Goal: Information Seeking & Learning: Learn about a topic

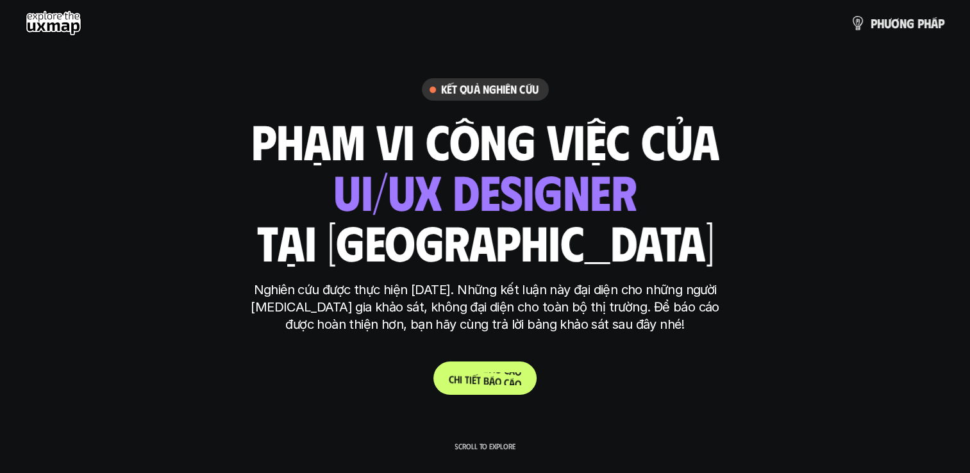
click at [497, 384] on p "C h i t i ế t b á o c á o" at bounding box center [485, 378] width 72 height 12
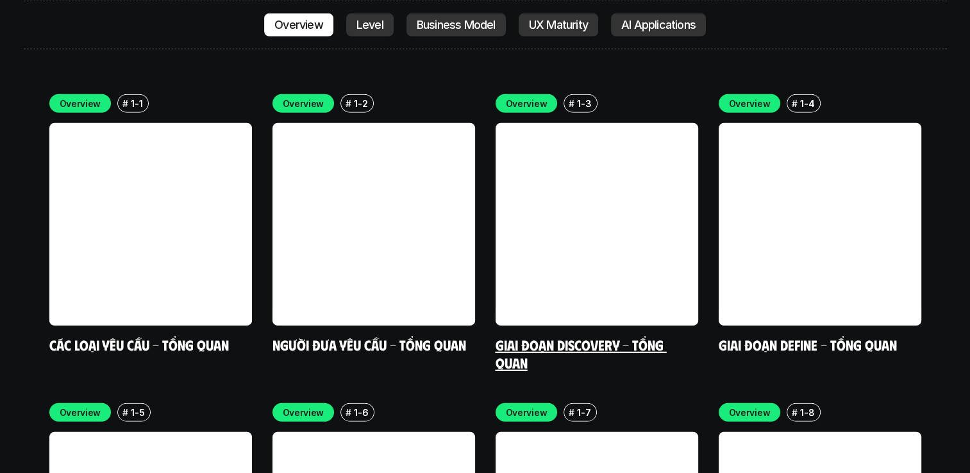
scroll to position [3689, 0]
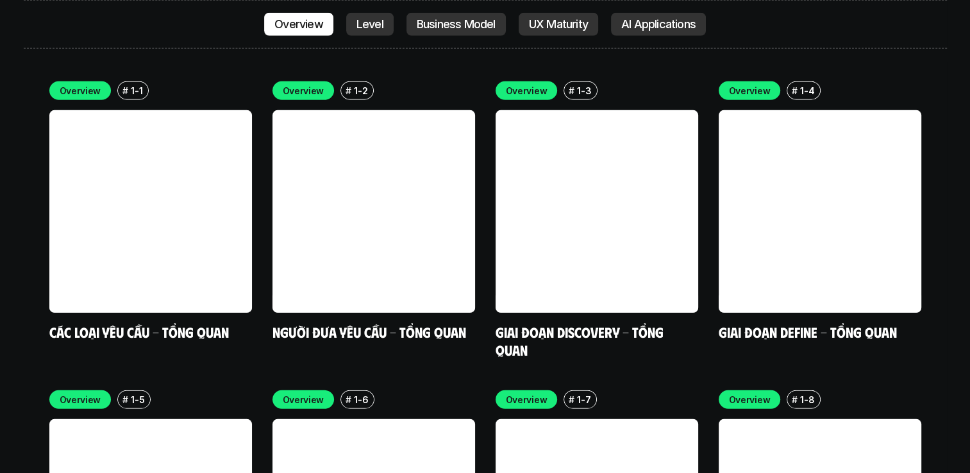
click at [806, 269] on div "Overview # 1-1 Các loại yêu cầu - Tổng quan Overview # 1-2 Người đưa yêu cầu - …" at bounding box center [485, 374] width 872 height 586
click at [805, 323] on link "Giai đoạn Define - Tổng quan" at bounding box center [807, 331] width 178 height 17
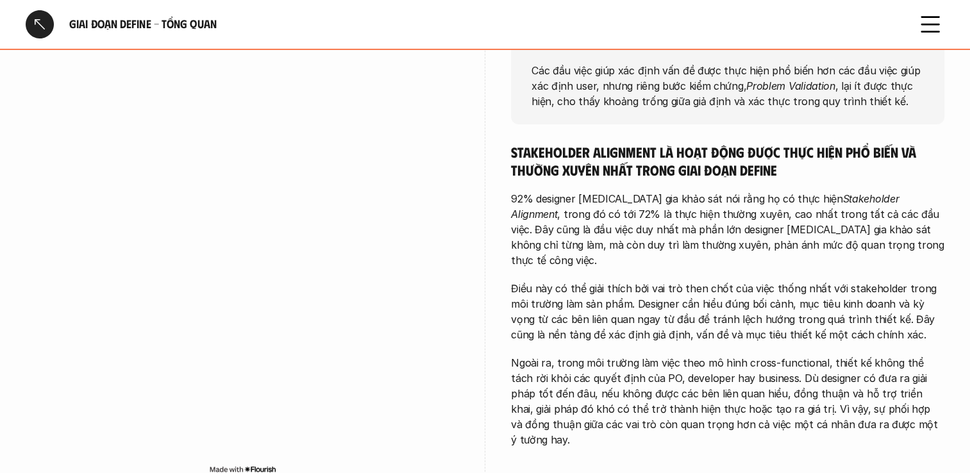
scroll to position [192, 0]
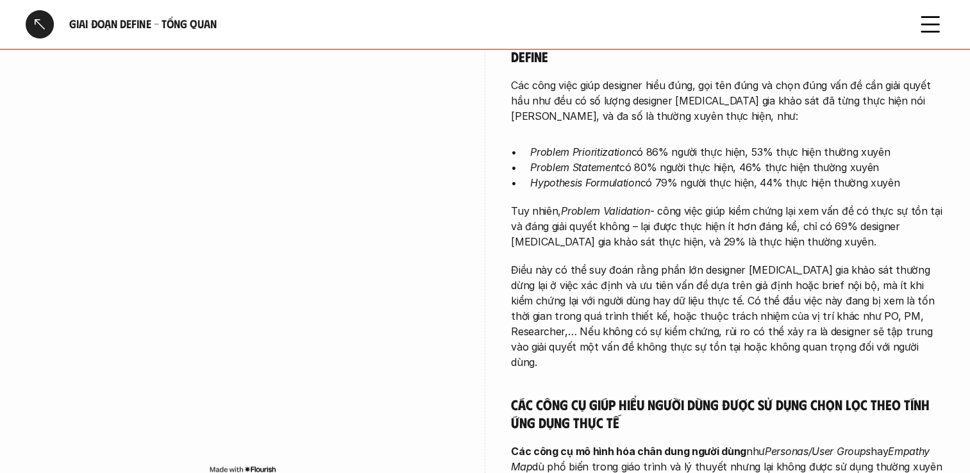
click at [35, 26] on div at bounding box center [40, 24] width 28 height 28
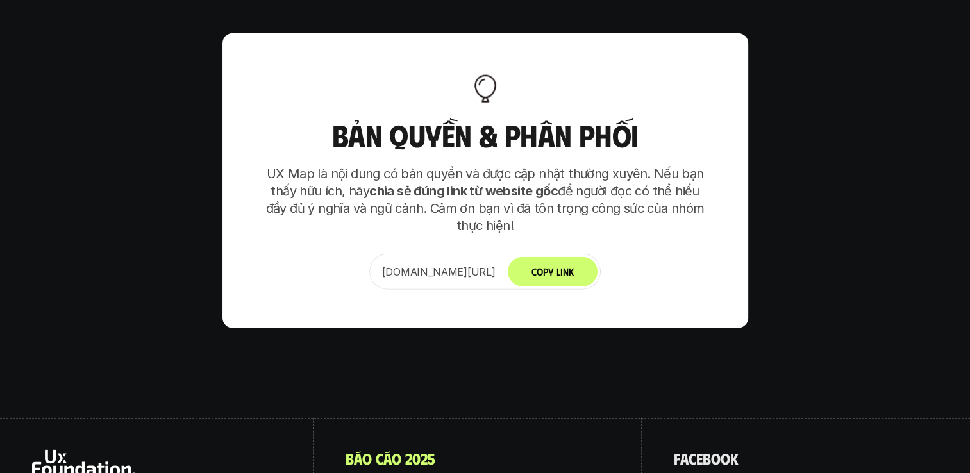
scroll to position [8046, 0]
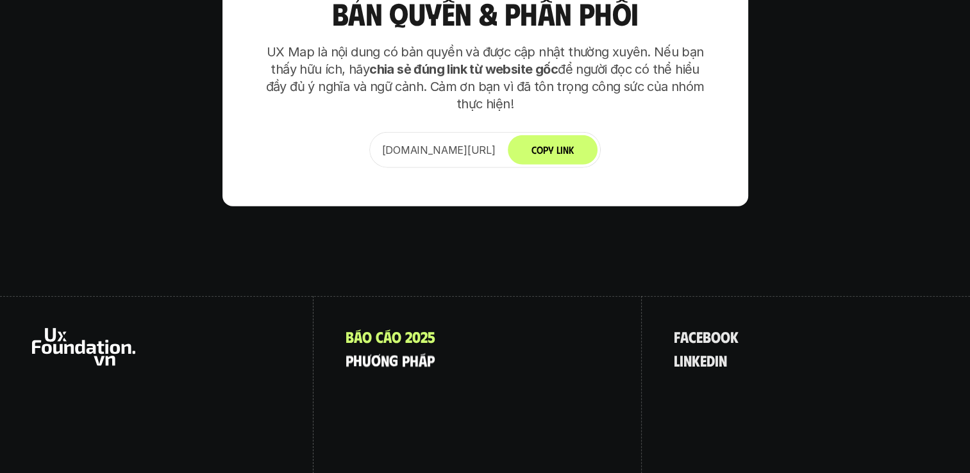
click at [385, 352] on p "p h ư ơ n g p h á p" at bounding box center [389, 360] width 89 height 17
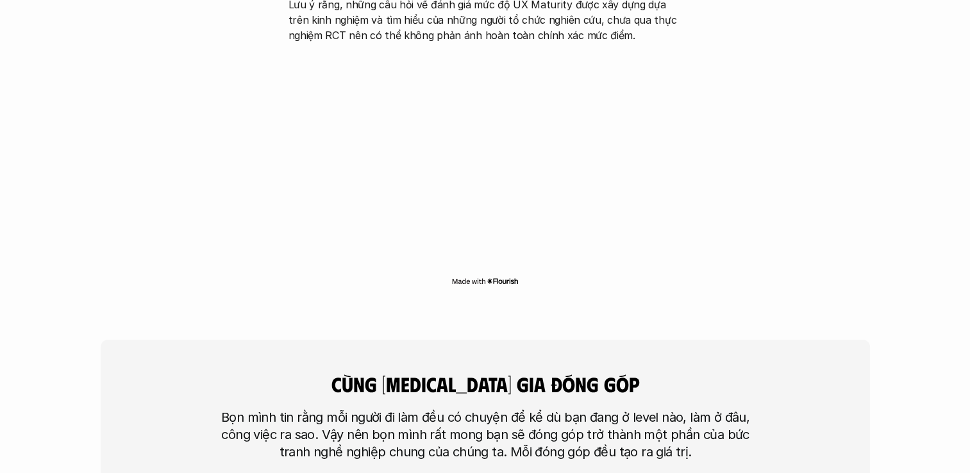
scroll to position [2980, 0]
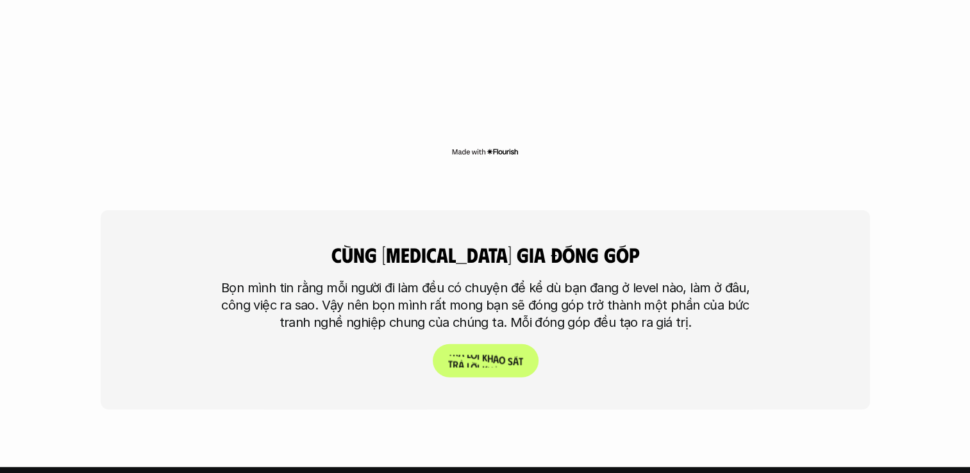
click at [520, 355] on span "t" at bounding box center [520, 361] width 4 height 12
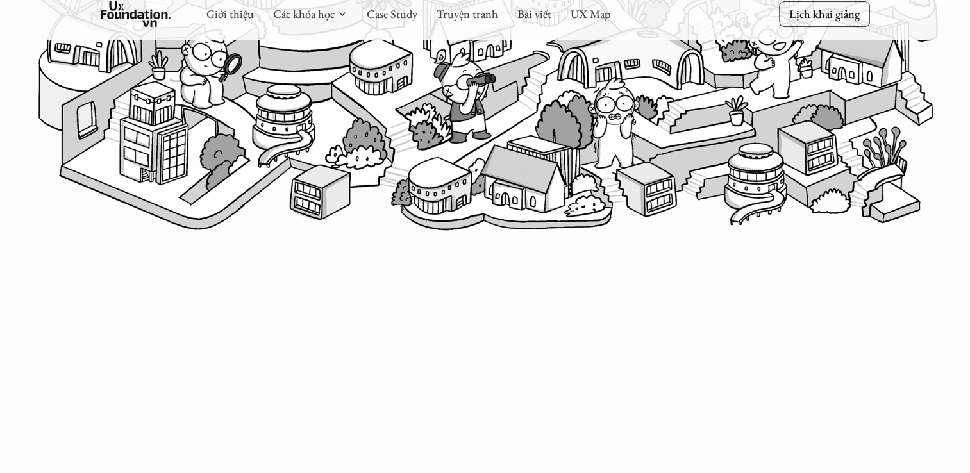
scroll to position [512, 0]
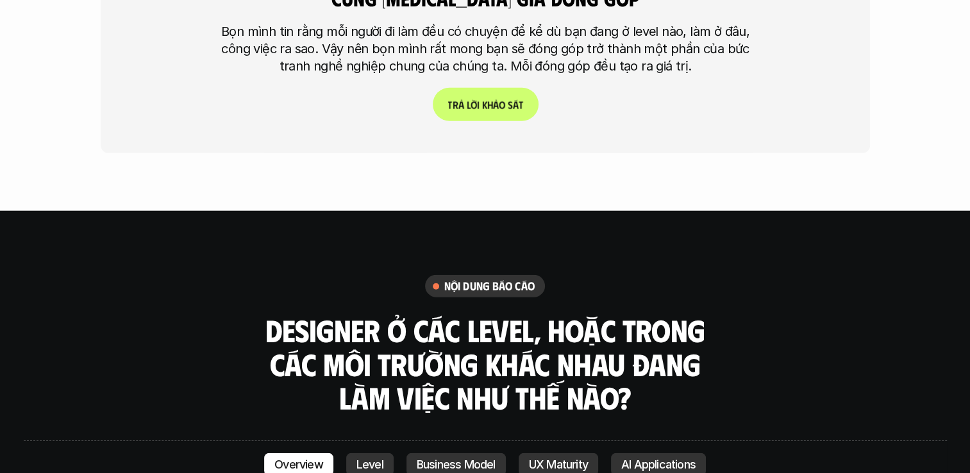
click at [370, 458] on p "Level" at bounding box center [369, 464] width 27 height 13
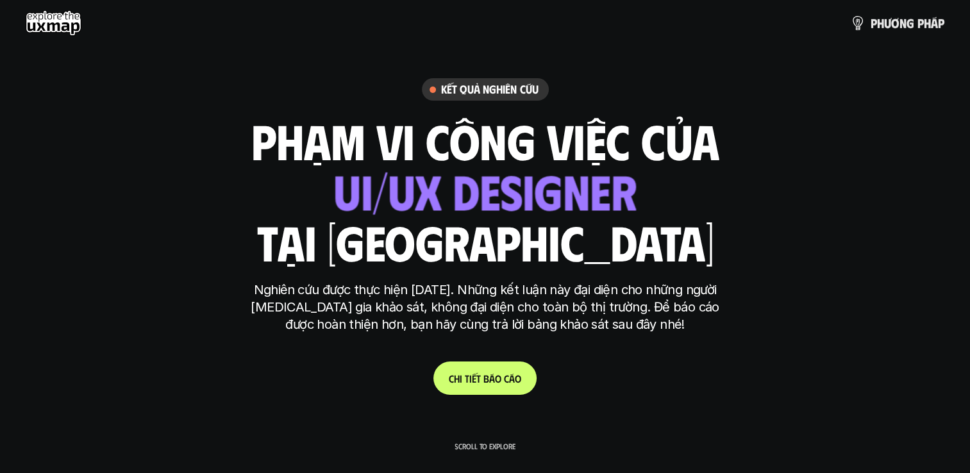
drag, startPoint x: 487, startPoint y: 278, endPoint x: 467, endPoint y: -38, distance: 316.6
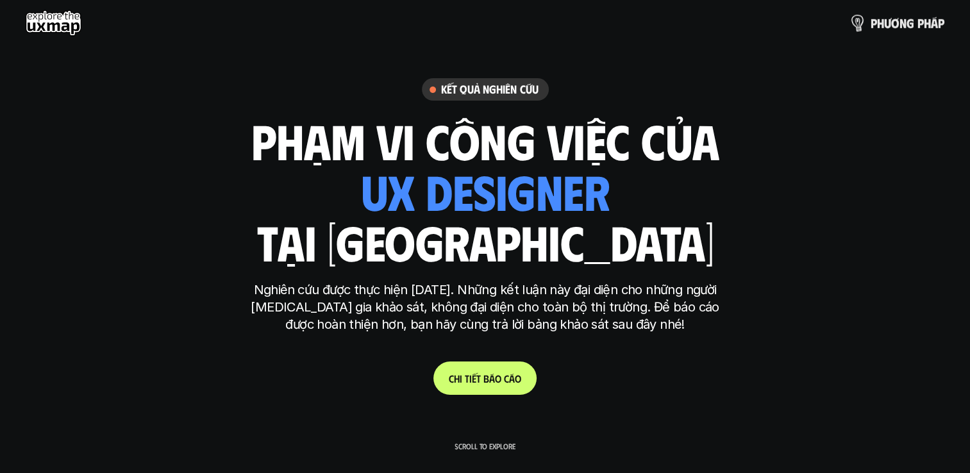
click at [859, 27] on img at bounding box center [857, 22] width 19 height 19
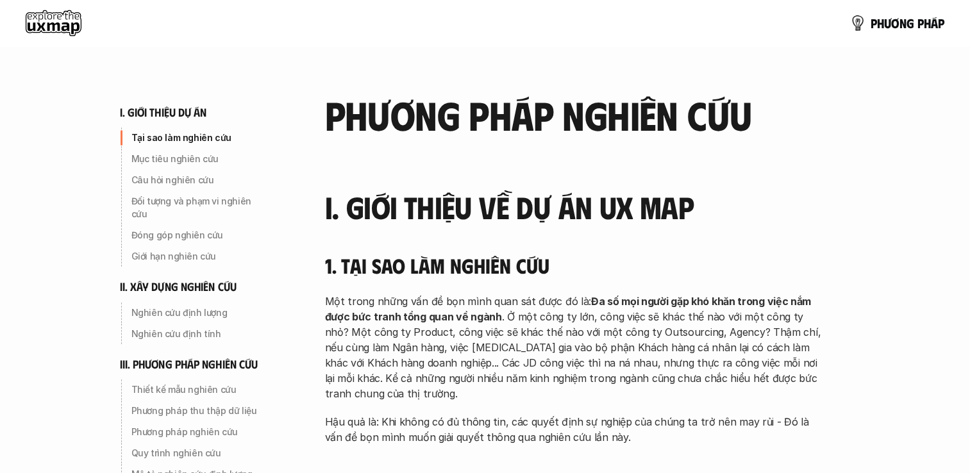
scroll to position [64, 0]
